Goal: Obtain resource: Obtain resource

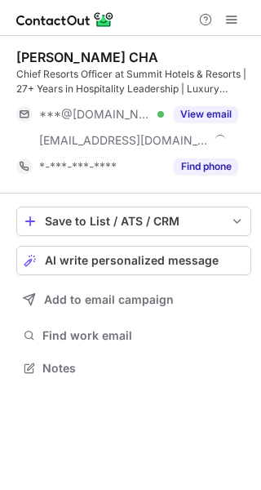
scroll to position [356, 261]
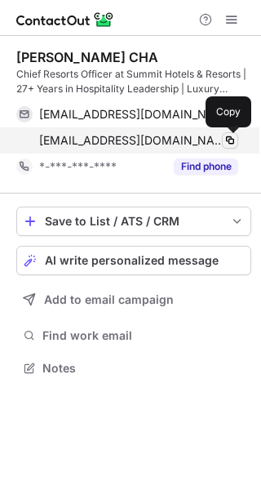
click at [230, 139] on span at bounding box center [230, 140] width 13 height 13
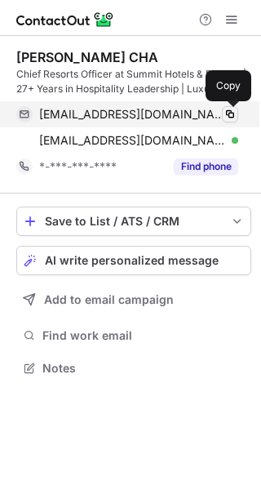
click at [235, 114] on span at bounding box center [230, 114] width 13 height 13
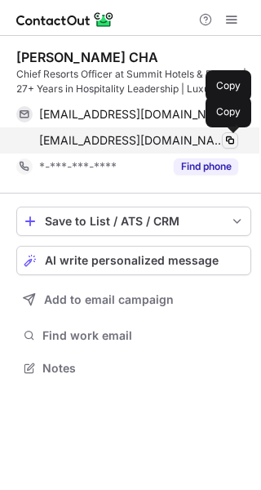
click at [234, 137] on span at bounding box center [230, 140] width 13 height 13
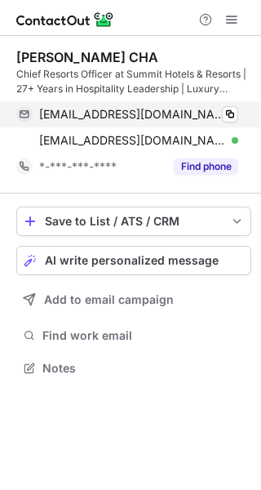
click at [163, 110] on div "prarit23@yahoo.com Verified" at bounding box center [138, 114] width 199 height 15
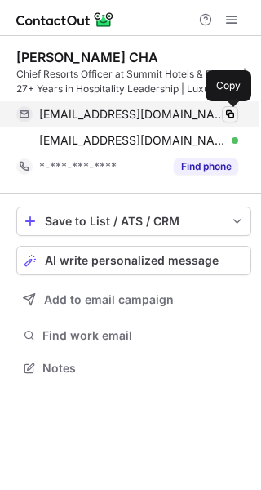
click at [229, 113] on span at bounding box center [230, 114] width 13 height 13
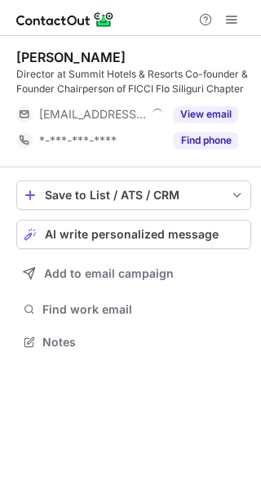
scroll to position [330, 261]
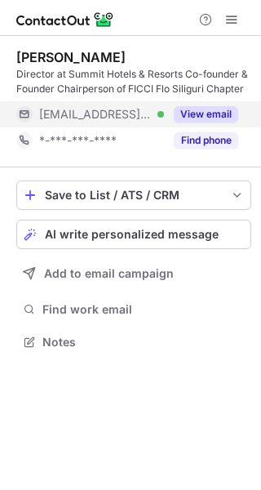
click at [201, 114] on button "View email" at bounding box center [206, 114] width 64 height 16
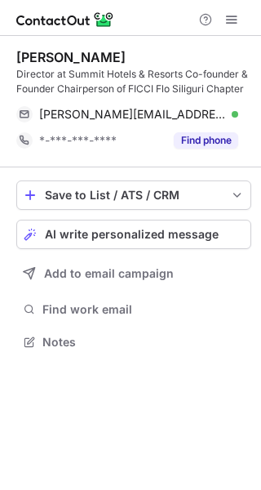
scroll to position [330, 261]
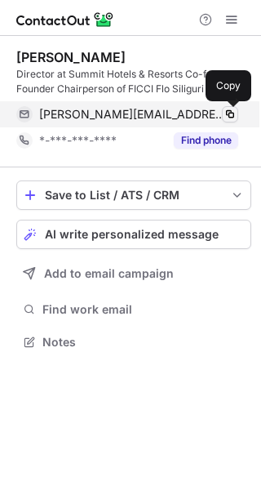
click at [233, 113] on span at bounding box center [230, 114] width 13 height 13
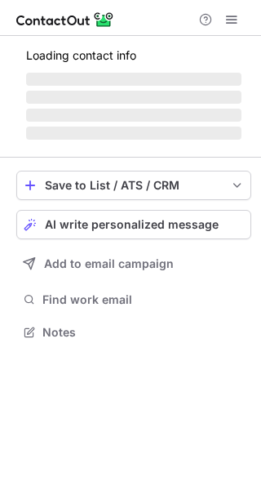
scroll to position [330, 261]
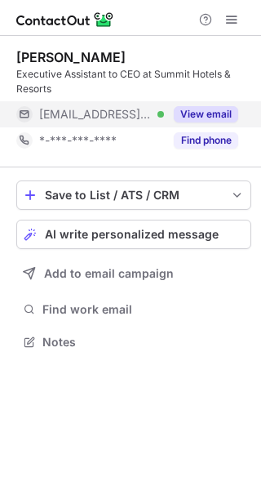
click at [237, 112] on button "View email" at bounding box center [206, 114] width 64 height 16
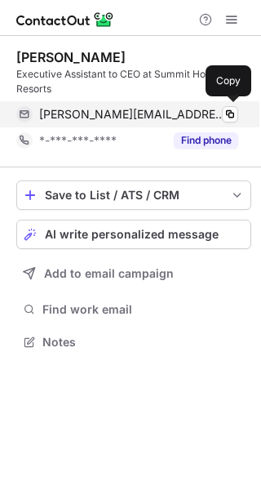
scroll to position [330, 261]
click at [232, 113] on span at bounding box center [230, 114] width 13 height 13
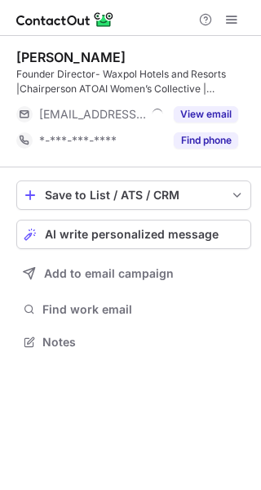
scroll to position [330, 261]
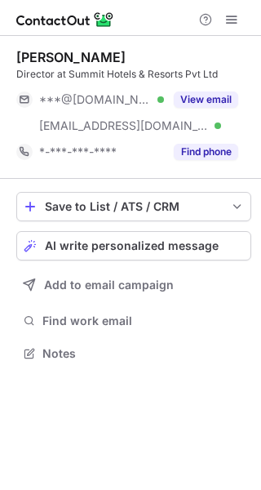
scroll to position [341, 261]
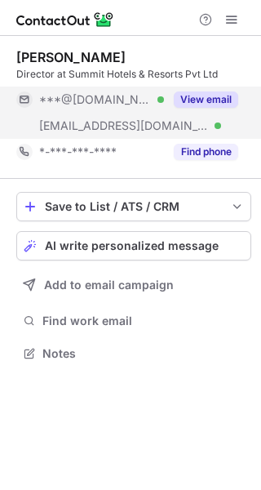
click at [221, 104] on button "View email" at bounding box center [206, 99] width 64 height 16
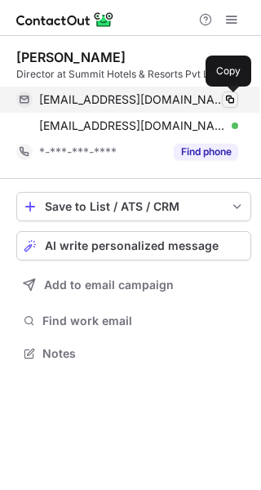
click at [230, 99] on span at bounding box center [230, 99] width 13 height 13
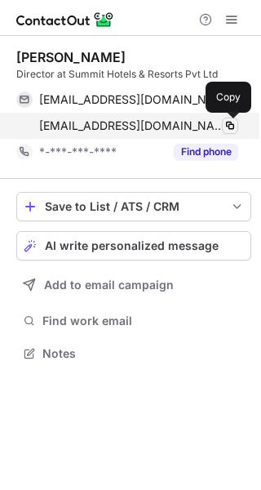
click at [233, 122] on span at bounding box center [230, 125] width 13 height 13
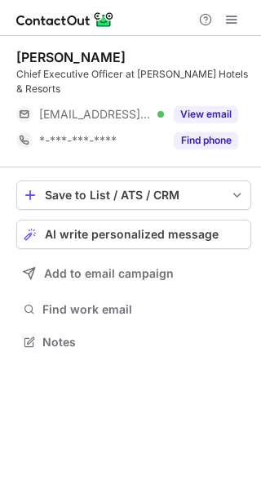
scroll to position [330, 261]
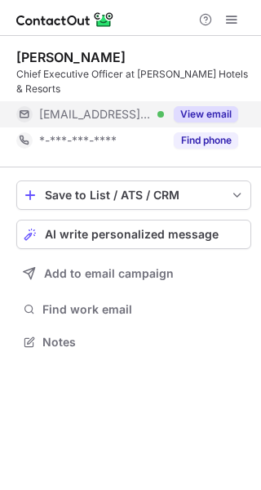
click at [210, 113] on button "View email" at bounding box center [206, 114] width 64 height 16
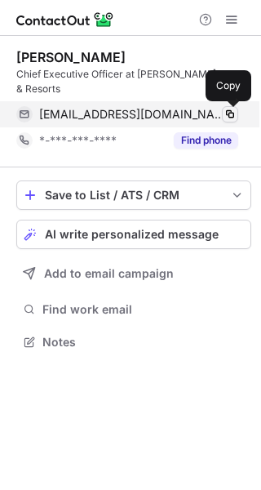
click at [229, 113] on span at bounding box center [230, 114] width 13 height 13
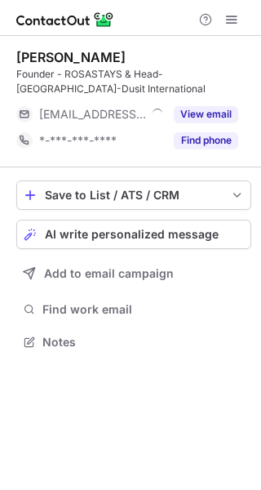
scroll to position [330, 261]
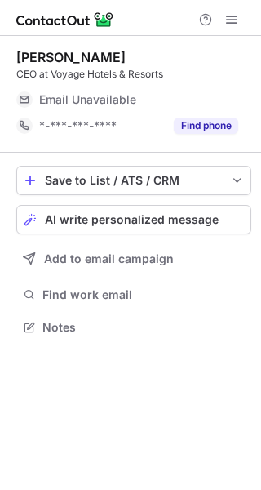
scroll to position [7, 8]
